Goal: Navigation & Orientation: Find specific page/section

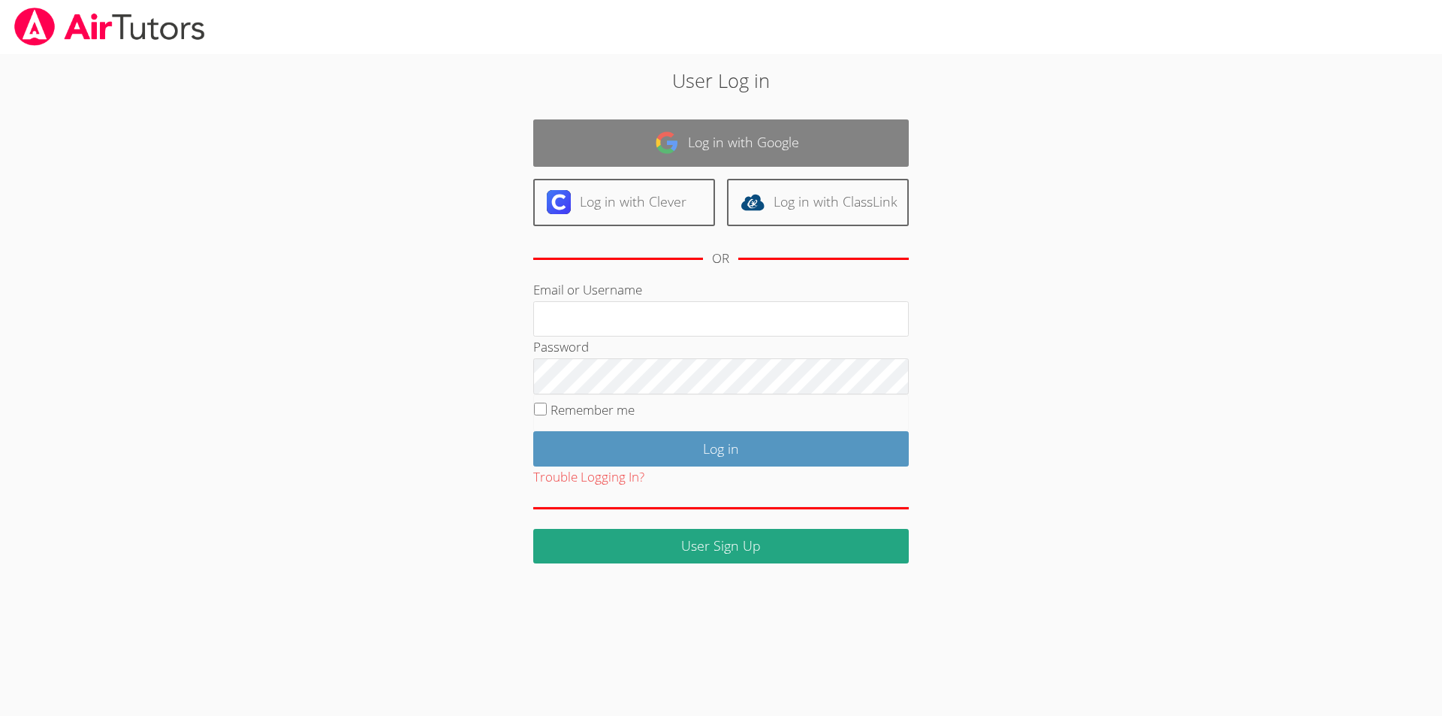
click at [687, 143] on link "Log in with Google" at bounding box center [720, 142] width 375 height 47
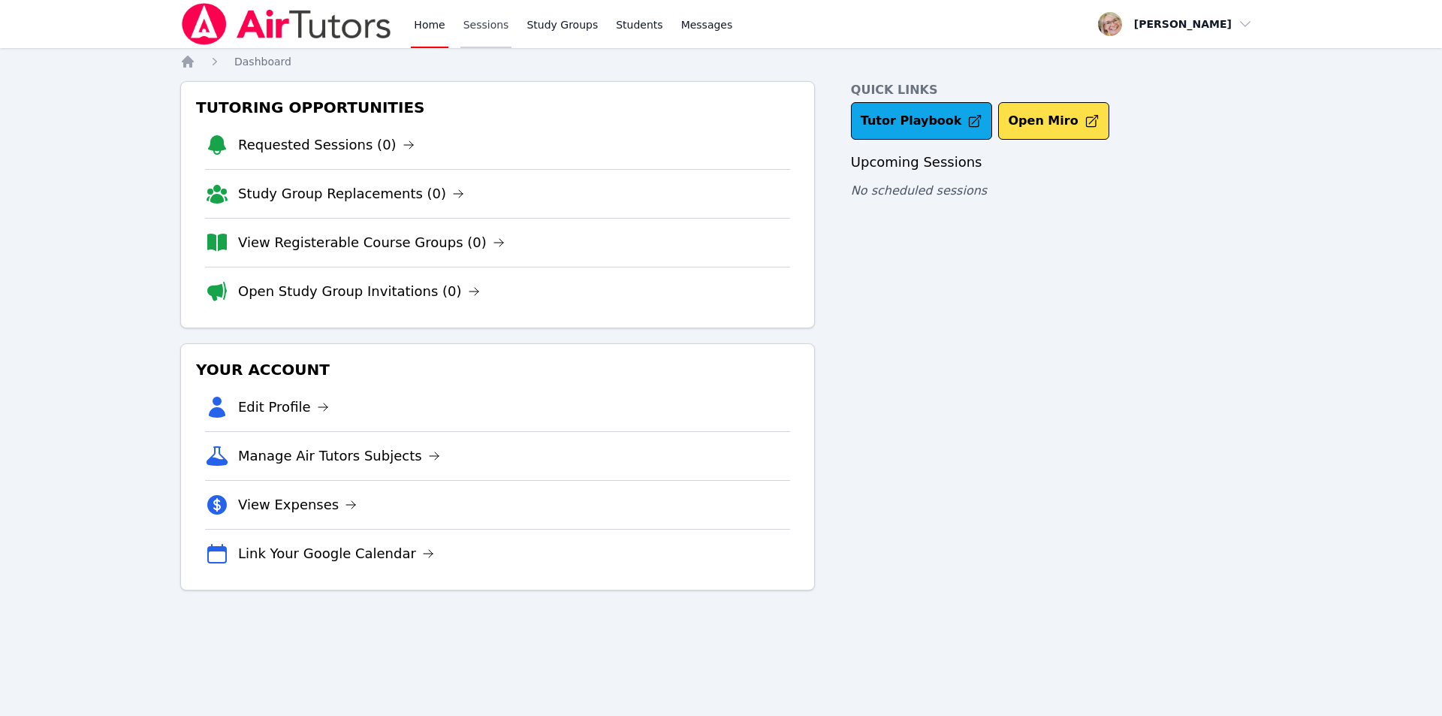
click at [484, 26] on link "Sessions" at bounding box center [486, 24] width 52 height 48
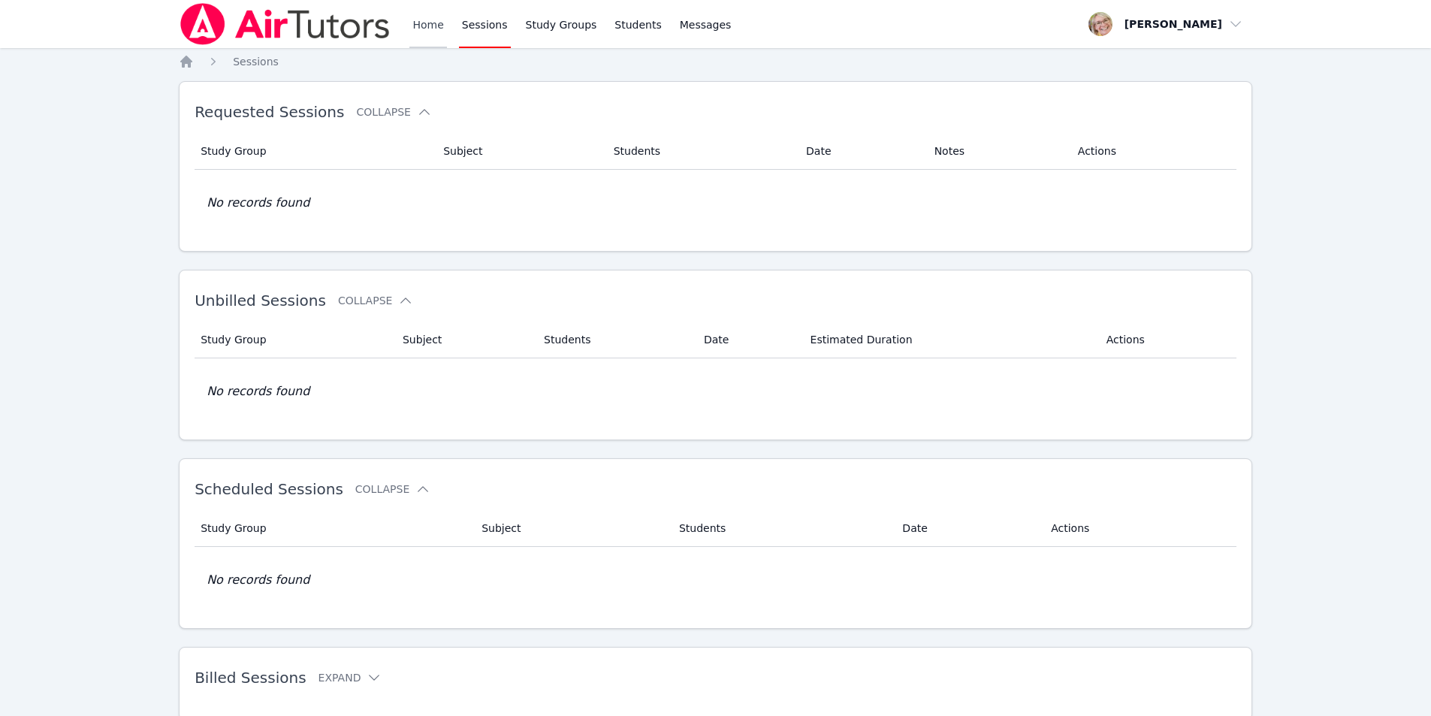
click at [426, 26] on link "Home" at bounding box center [427, 24] width 37 height 48
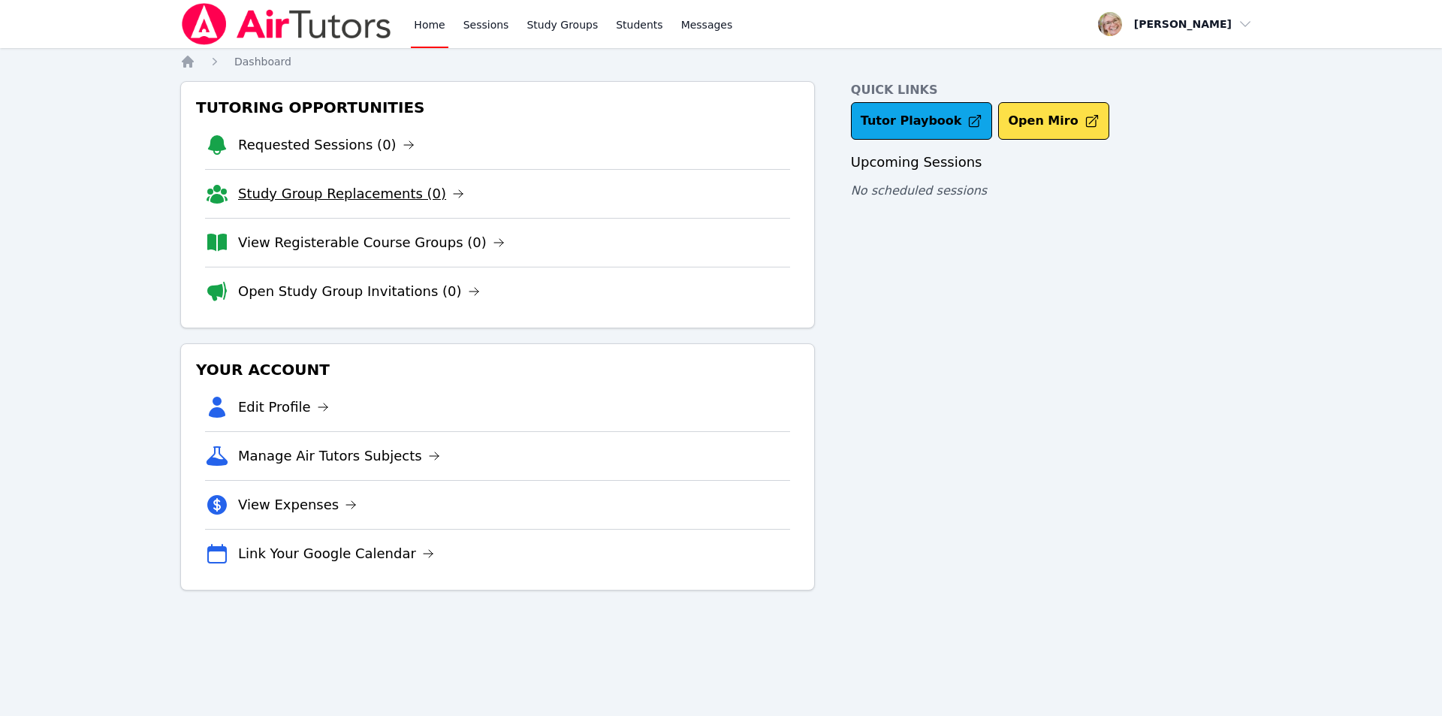
click at [337, 192] on link "Study Group Replacements (0)" at bounding box center [351, 193] width 226 height 21
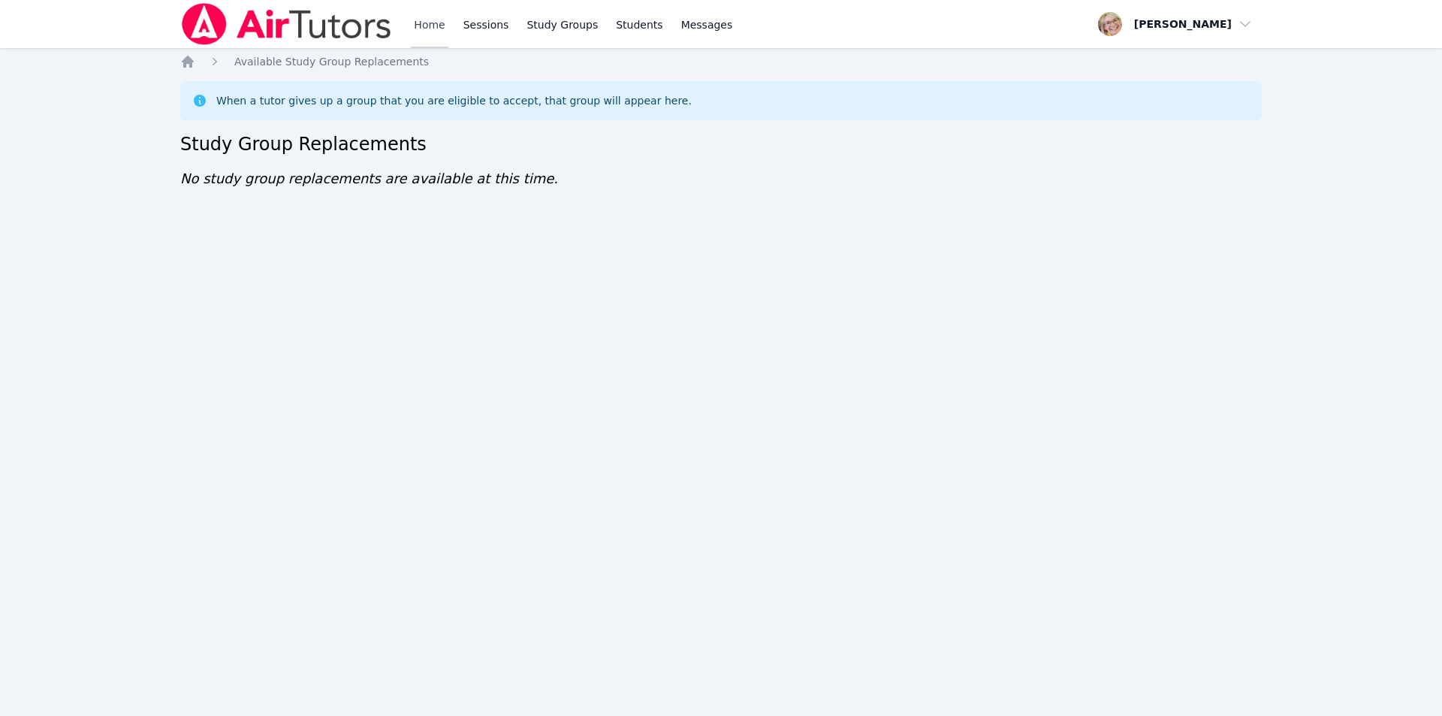
click at [422, 25] on link "Home" at bounding box center [429, 24] width 37 height 48
